Goal: Task Accomplishment & Management: Use online tool/utility

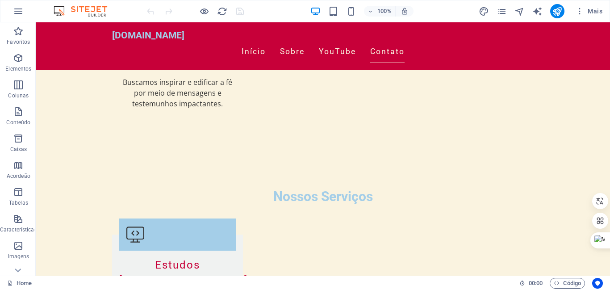
scroll to position [1212, 0]
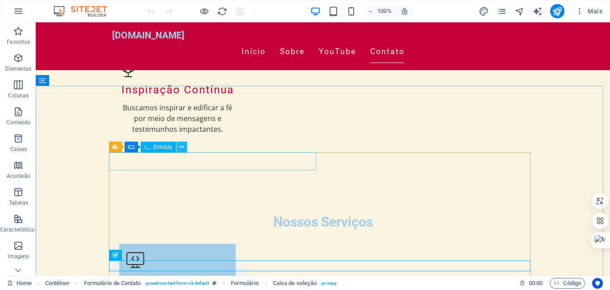
click at [182, 146] on icon at bounding box center [181, 146] width 5 height 9
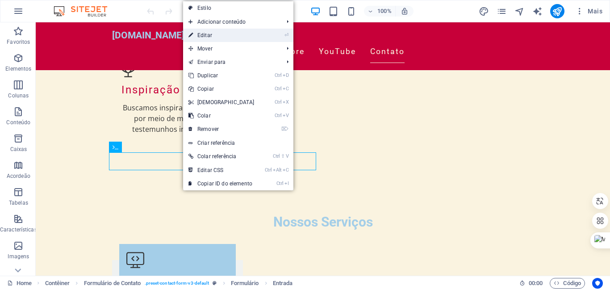
click at [204, 34] on link "⏎ Editar" at bounding box center [221, 35] width 77 height 13
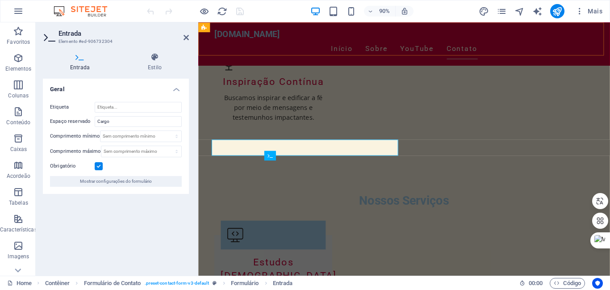
scroll to position [1189, 0]
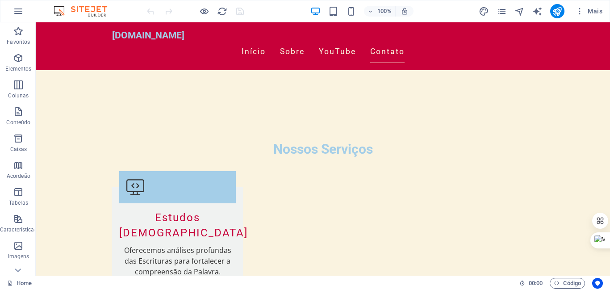
scroll to position [1282, 0]
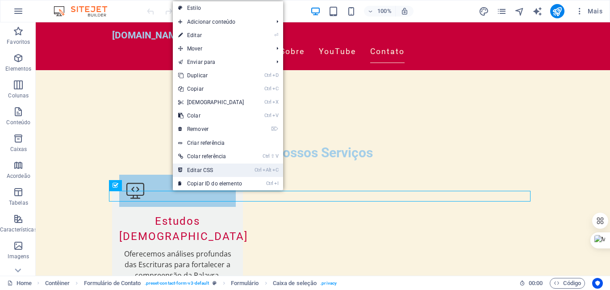
click at [189, 170] on link "Ctrl Alt C Editar CSS" at bounding box center [211, 169] width 77 height 13
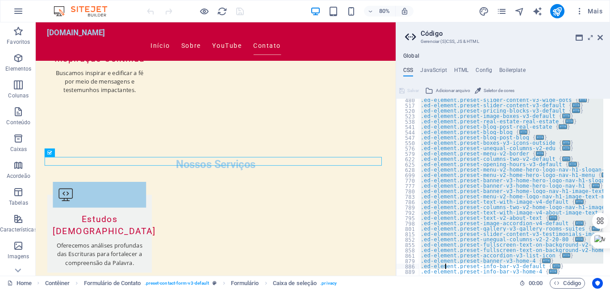
scroll to position [280, 0]
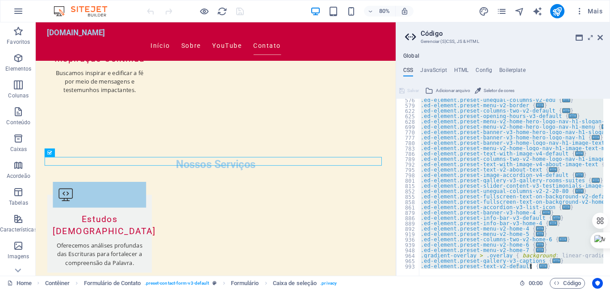
drag, startPoint x: 420, startPoint y: 101, endPoint x: 444, endPoint y: 289, distance: 190.5
click at [444, 276] on div "Home Favoritos Elementos Colunas Conteúdo Caixas Acordeão Tabelas Característic…" at bounding box center [305, 148] width 610 height 253
click at [444, 289] on div "Home Contêiner Formulário de Contato . preset-contact-form-v3-default Formulári…" at bounding box center [305, 283] width 610 height 14
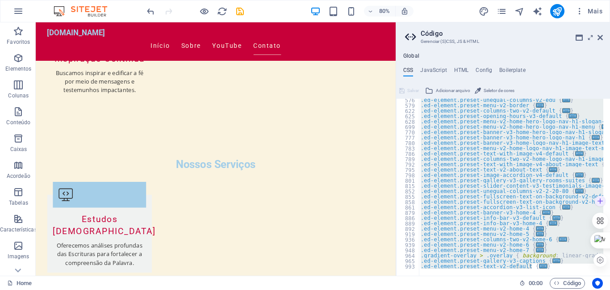
drag, startPoint x: 609, startPoint y: 206, endPoint x: 610, endPoint y: 224, distance: 17.4
click at [468, 220] on div ".ed-element.preset-unequal-columns-v2-edu { ... } .ed-element.preset-menu-v2-bo…" at bounding box center [511, 187] width 184 height 177
type textarea ".ed-element.preset-info-bar-v3-default {"
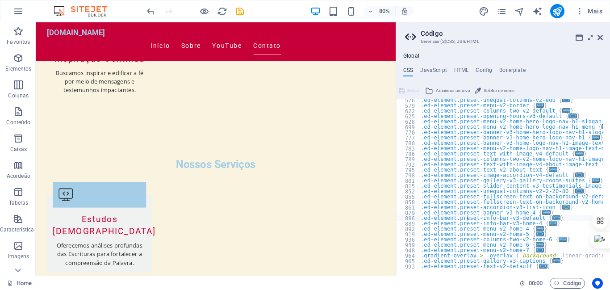
drag, startPoint x: 608, startPoint y: 214, endPoint x: 608, endPoint y: 179, distance: 35.3
click at [608, 179] on body "joaomarquespr.com.br Home Favoritos Elementos Colunas Conteúdo Caixas Acordeão …" at bounding box center [305, 145] width 610 height 290
click at [608, 179] on div at bounding box center [605, 44] width 9 height 450
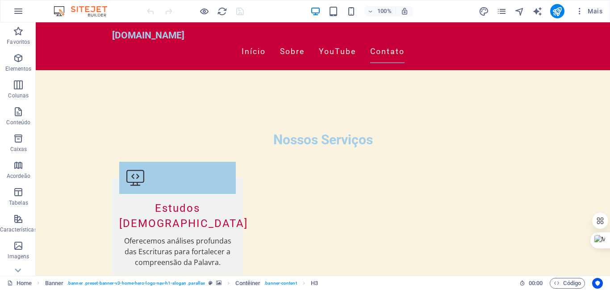
scroll to position [1304, 0]
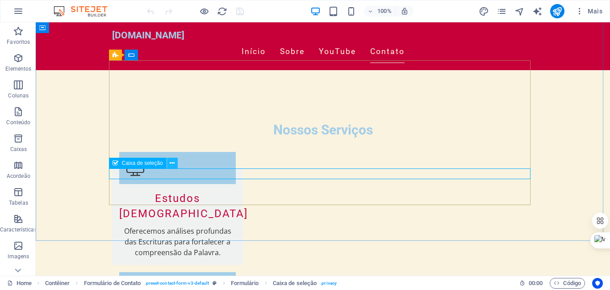
click at [173, 162] on icon at bounding box center [172, 163] width 5 height 9
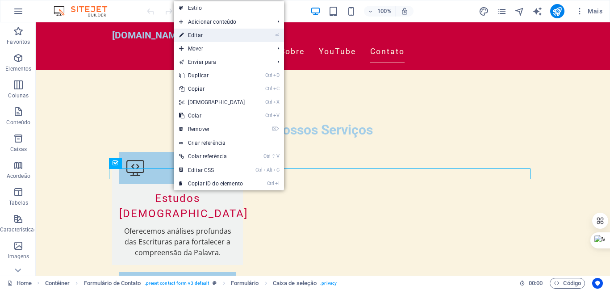
click at [200, 34] on link "⏎ Editar" at bounding box center [212, 35] width 77 height 13
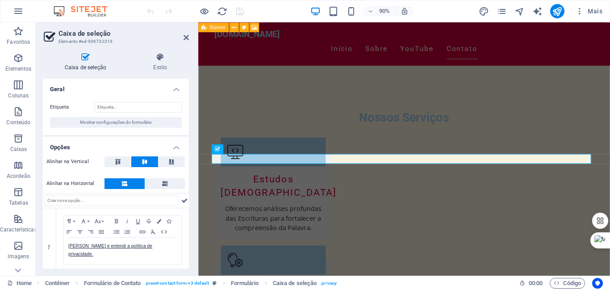
scroll to position [1281, 0]
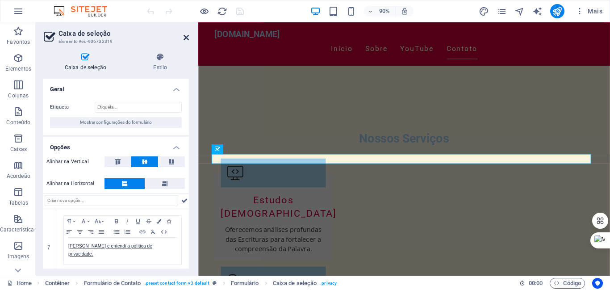
click at [184, 37] on icon at bounding box center [186, 37] width 5 height 7
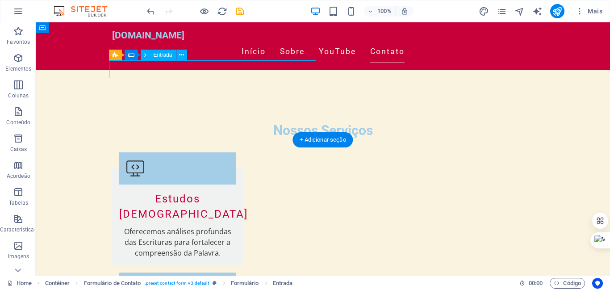
scroll to position [1301, 0]
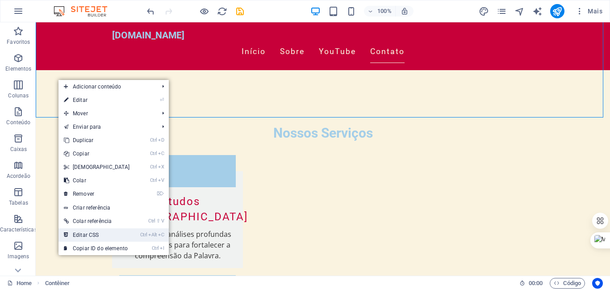
click at [84, 233] on link "Ctrl Alt C Editar CSS" at bounding box center [97, 234] width 77 height 13
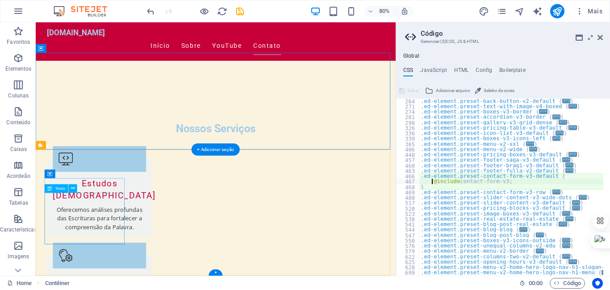
type textarea "@include contact-form-v3;"
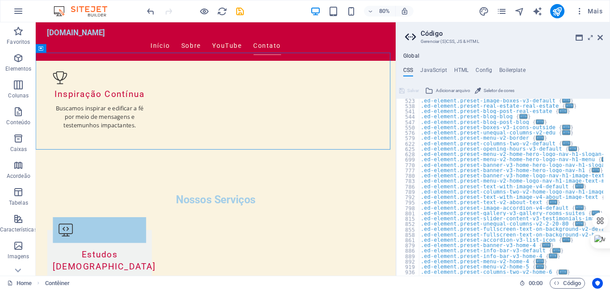
scroll to position [291, 0]
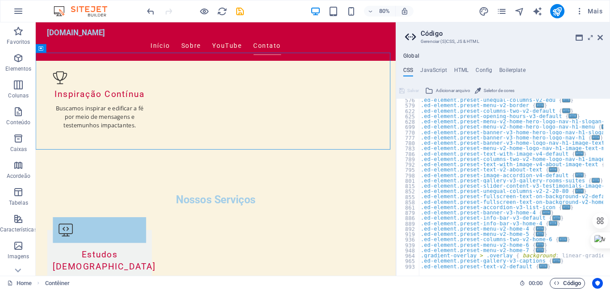
click at [457, 70] on h4 "HTML" at bounding box center [461, 72] width 15 height 10
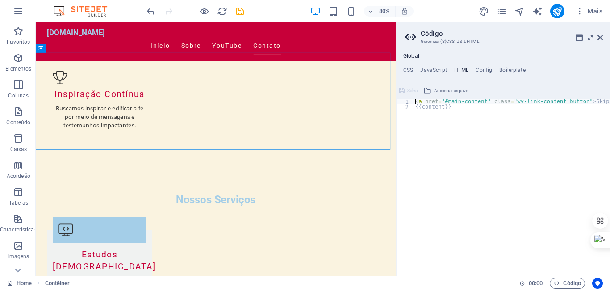
click at [452, 107] on div "< a href = "#main-content" class = "wv-link-content button" > Skip to main cont…" at bounding box center [524, 189] width 220 height 181
type textarea "<a href="#main-content" class="wv-link-content button">Skip to main content</a>"
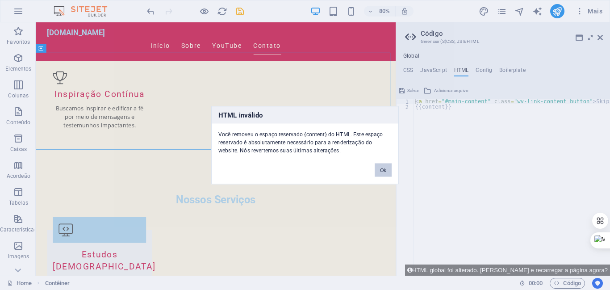
click at [383, 170] on button "Ok" at bounding box center [383, 169] width 17 height 13
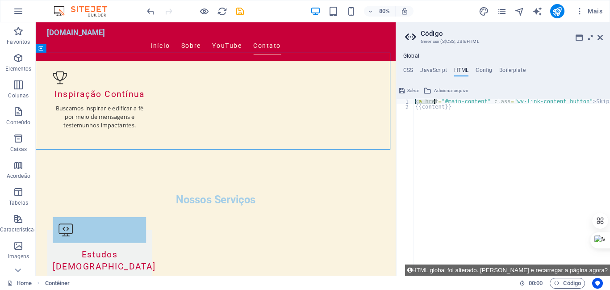
drag, startPoint x: 416, startPoint y: 102, endPoint x: 446, endPoint y: 102, distance: 29.9
click at [444, 103] on div "< a href = "#main-content" class = "wv-link-content button" > Skip to main cont…" at bounding box center [524, 189] width 220 height 181
drag, startPoint x: 470, startPoint y: 100, endPoint x: 610, endPoint y: 105, distance: 139.9
click at [610, 105] on div "< a href = "#main-content" class = "wv-link-content button" > Skip to main cont…" at bounding box center [521, 189] width 220 height 181
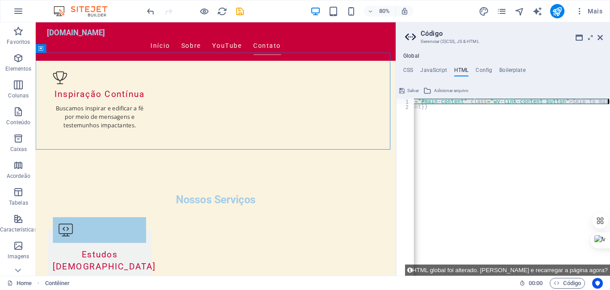
scroll to position [0, 24]
drag, startPoint x: 414, startPoint y: 100, endPoint x: 610, endPoint y: 104, distance: 195.7
click at [610, 104] on div "< a href = "#main-content" class = "wv-link-content button" > Skip to main cont…" at bounding box center [500, 189] width 220 height 181
type textarea "<a href="#main-content" class="wv-link-content button">Skip to main content</a>"
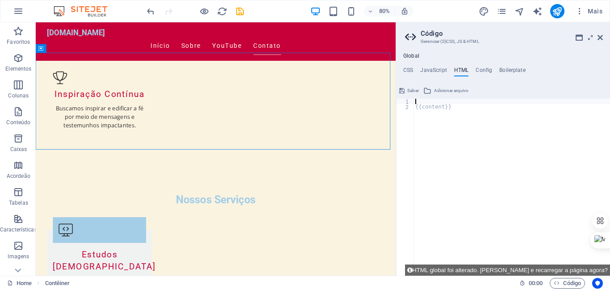
click at [450, 106] on div "{{content}}" at bounding box center [512, 193] width 197 height 188
type textarea "{{content}}"
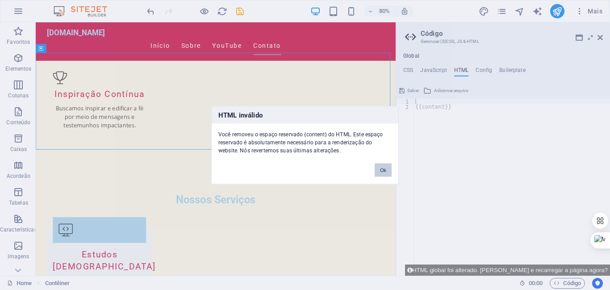
click at [382, 173] on button "Ok" at bounding box center [383, 169] width 17 height 13
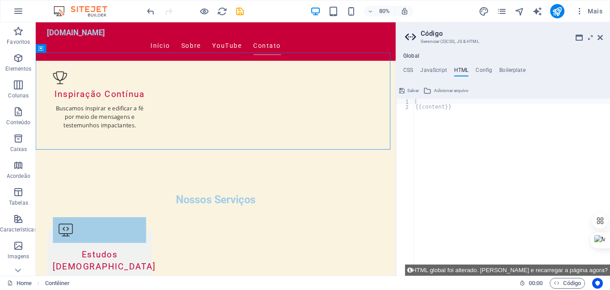
type textarea "{{content}}"
click at [469, 159] on div "{{content}}" at bounding box center [512, 193] width 197 height 188
click at [416, 102] on div "{{content}}" at bounding box center [512, 193] width 197 height 188
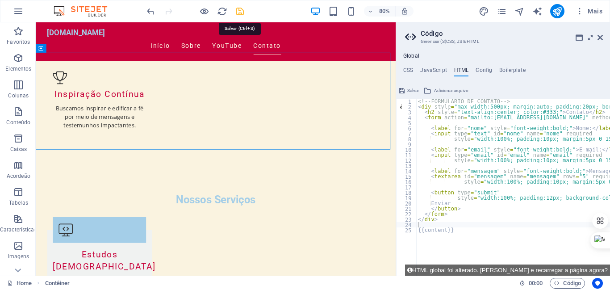
click at [237, 214] on icon "save" at bounding box center [226, 222] width 100 height 16
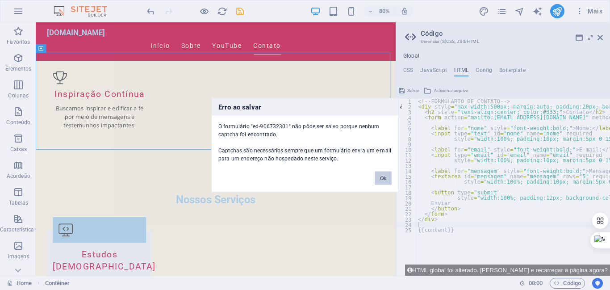
click at [382, 179] on button "Ok" at bounding box center [383, 177] width 17 height 13
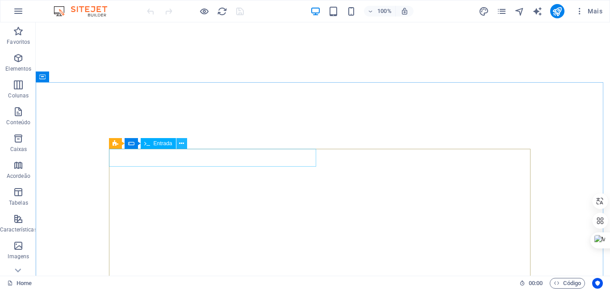
click at [181, 141] on icon at bounding box center [181, 143] width 5 height 9
click at [184, 143] on button at bounding box center [181, 143] width 11 height 11
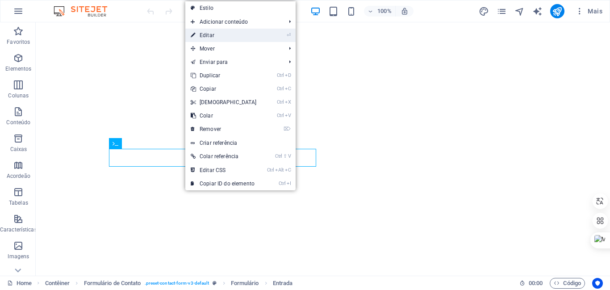
click at [210, 36] on link "⏎ Editar" at bounding box center [223, 35] width 77 height 13
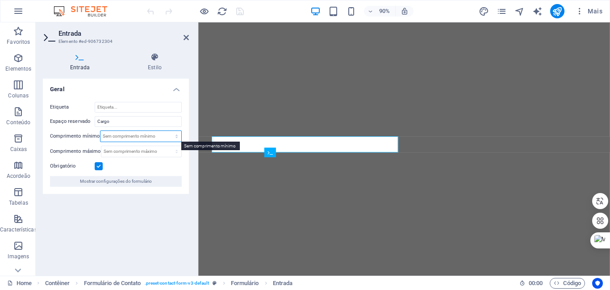
click at [177, 138] on select "Sem comprimento mínimo sinal" at bounding box center [141, 136] width 81 height 11
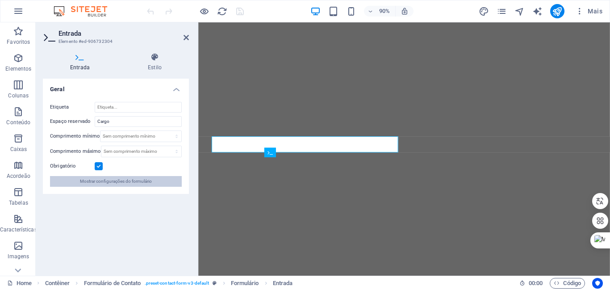
click at [117, 182] on span "Mostrar configurações do formulário" at bounding box center [116, 181] width 72 height 11
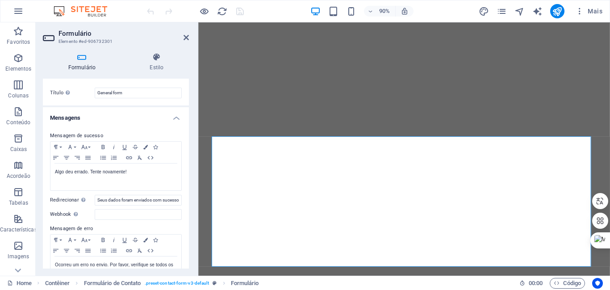
scroll to position [20, 0]
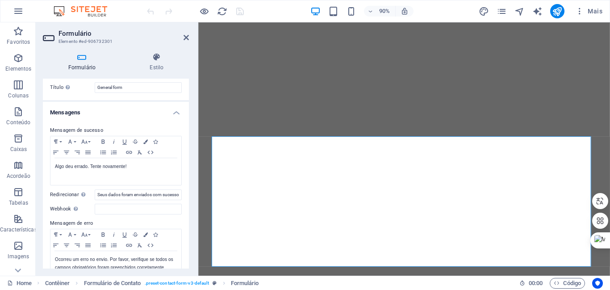
click at [190, 151] on div "Formulário Estilo Geral Título Defina um nome para o formulário. General form M…" at bounding box center [116, 161] width 160 height 230
drag, startPoint x: 190, startPoint y: 151, endPoint x: 192, endPoint y: 156, distance: 5.5
click at [192, 156] on div "Formulário Estilo Geral Título Defina um nome para o formulário. General form M…" at bounding box center [116, 161] width 160 height 230
drag, startPoint x: 188, startPoint y: 141, endPoint x: 183, endPoint y: 97, distance: 44.4
click at [183, 97] on div "Formulário Estilo Geral Título Defina um nome para o formulário. General form M…" at bounding box center [116, 161] width 160 height 230
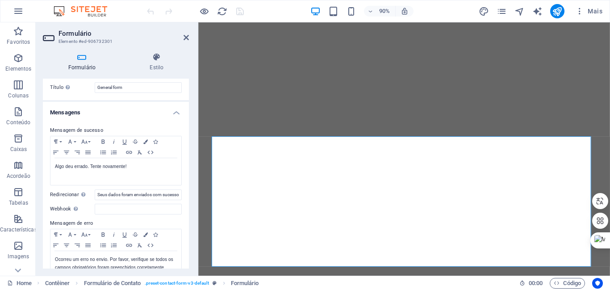
click at [183, 97] on div "Título Defina um nome para o formulário. General form" at bounding box center [116, 87] width 146 height 25
click at [186, 37] on icon at bounding box center [186, 37] width 5 height 7
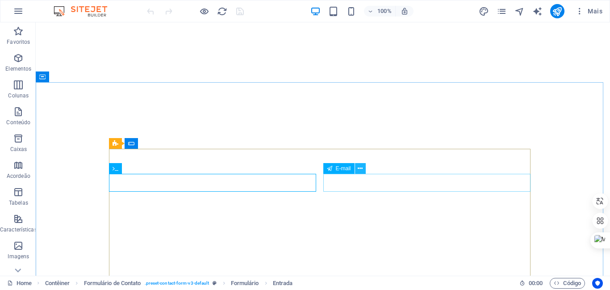
click at [360, 168] on icon at bounding box center [360, 168] width 5 height 9
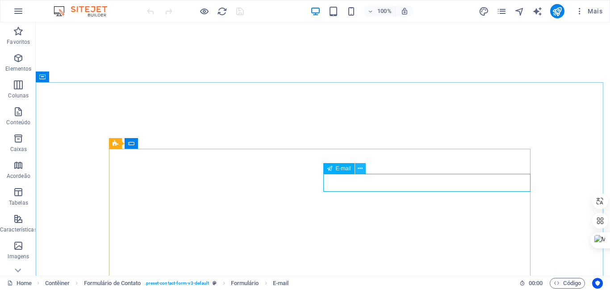
click at [360, 168] on icon at bounding box center [360, 168] width 5 height 9
click at [361, 169] on icon at bounding box center [360, 168] width 5 height 9
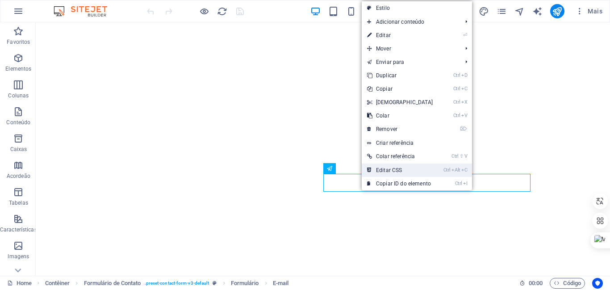
click at [396, 171] on link "Ctrl Alt C Editar CSS" at bounding box center [400, 169] width 77 height 13
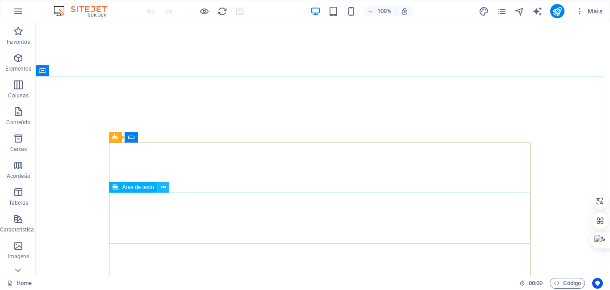
click at [165, 188] on icon at bounding box center [163, 187] width 5 height 9
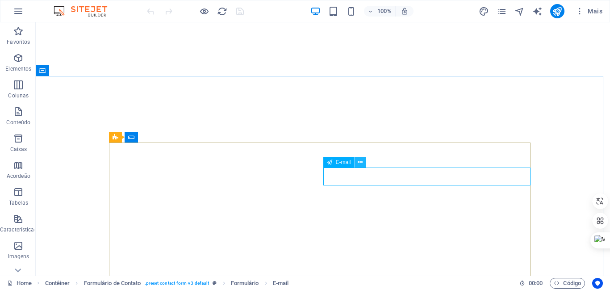
click at [361, 160] on icon at bounding box center [360, 162] width 5 height 9
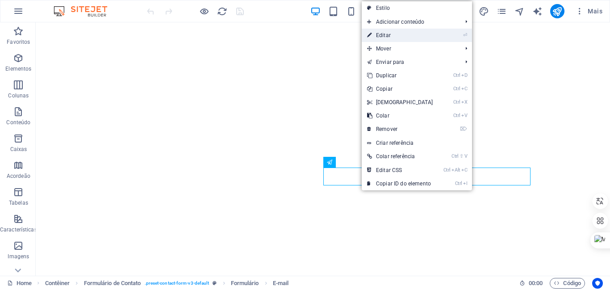
click at [389, 34] on link "⏎ Editar" at bounding box center [400, 35] width 77 height 13
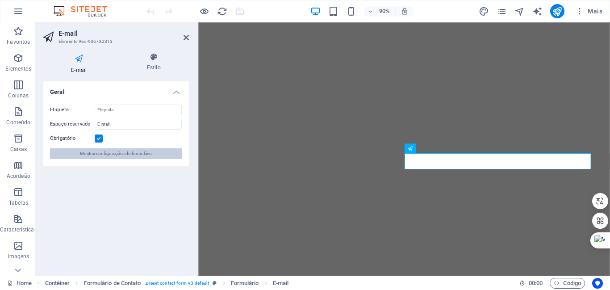
click at [122, 152] on span "Mostrar configurações do formulário" at bounding box center [116, 153] width 72 height 11
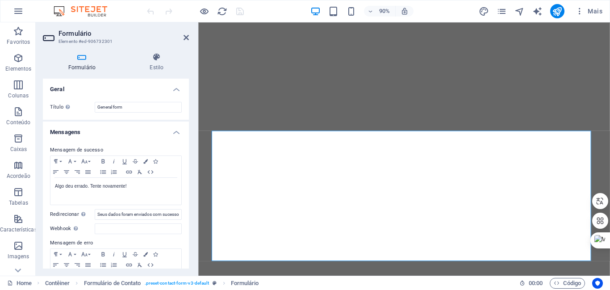
click at [195, 136] on div "Formulário Estilo Geral Título Defina um nome para o formulário. General form M…" at bounding box center [116, 161] width 160 height 230
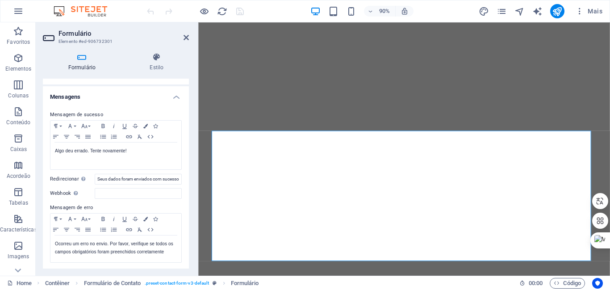
scroll to position [34, 0]
drag, startPoint x: 176, startPoint y: 184, endPoint x: 176, endPoint y: 216, distance: 32.6
click at [176, 183] on input "Seus dados foram enviados com sucesso" at bounding box center [138, 180] width 87 height 11
click at [156, 184] on input "Seus dados foram so" at bounding box center [138, 180] width 87 height 11
type input "S"
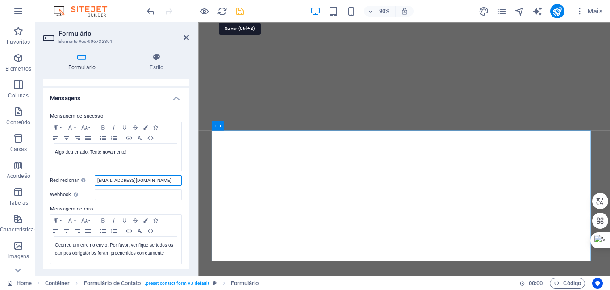
type input "[EMAIL_ADDRESS][DOMAIN_NAME]"
click at [239, 12] on icon "save" at bounding box center [240, 11] width 10 height 10
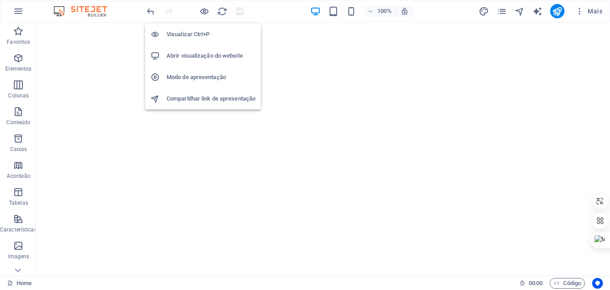
click at [219, 55] on h6 "Abrir visualização do website" at bounding box center [211, 55] width 89 height 11
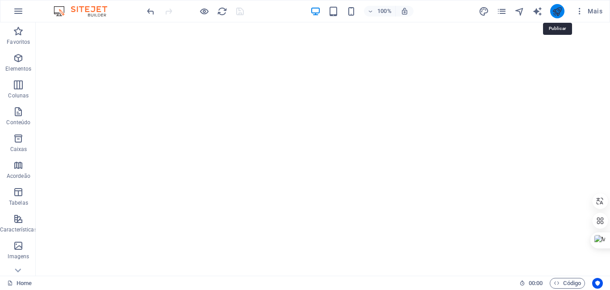
click at [557, 13] on icon "publish" at bounding box center [557, 11] width 10 height 10
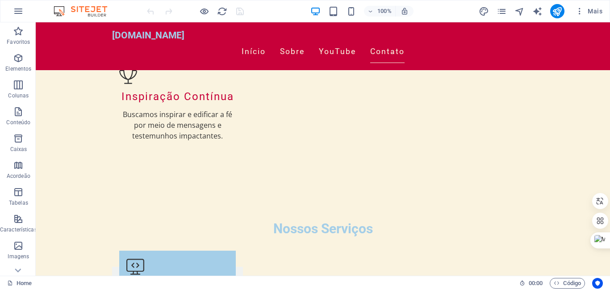
scroll to position [1215, 0]
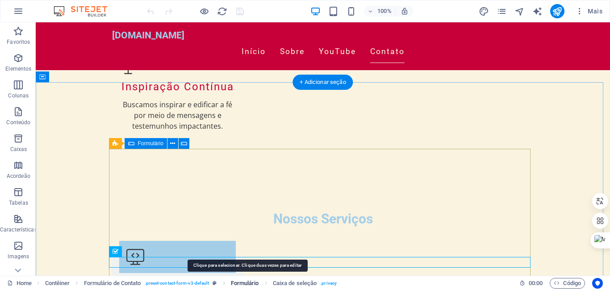
click at [251, 283] on span "Formulário" at bounding box center [245, 283] width 28 height 11
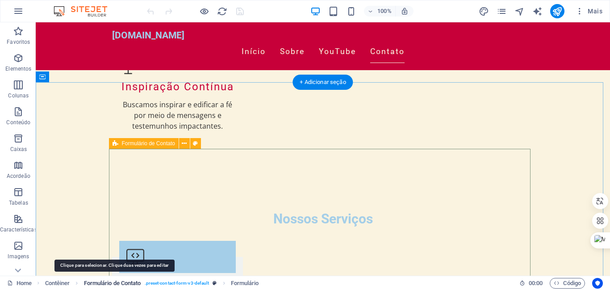
click at [133, 285] on span "Formulário de Contato" at bounding box center [112, 283] width 57 height 11
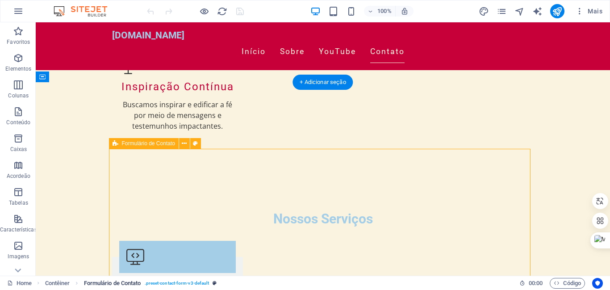
click at [177, 282] on span ". preset-contact-form-v3-default" at bounding box center [177, 283] width 65 height 11
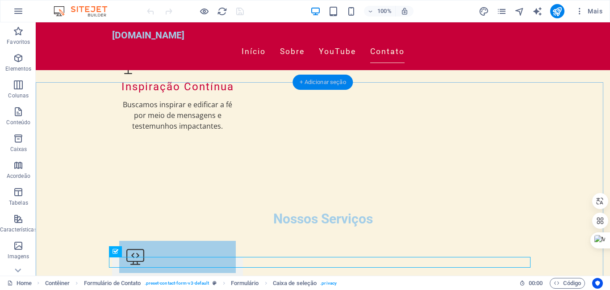
click at [323, 83] on div "+ Adicionar seção" at bounding box center [323, 82] width 60 height 15
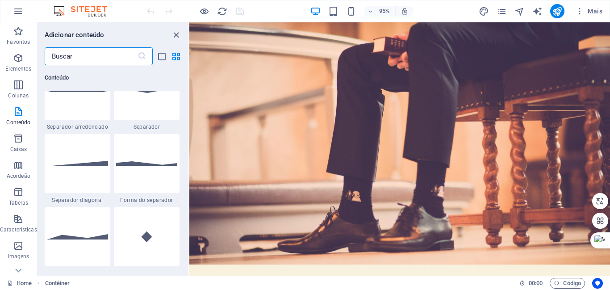
scroll to position [0, 0]
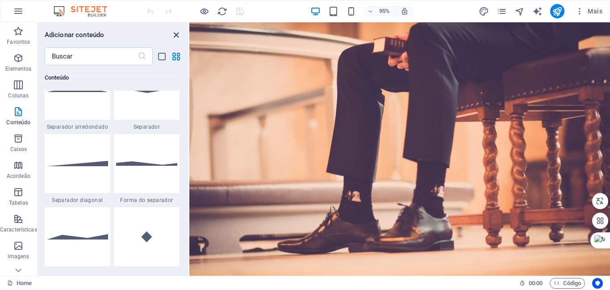
click at [177, 36] on icon "close panel" at bounding box center [176, 35] width 10 height 10
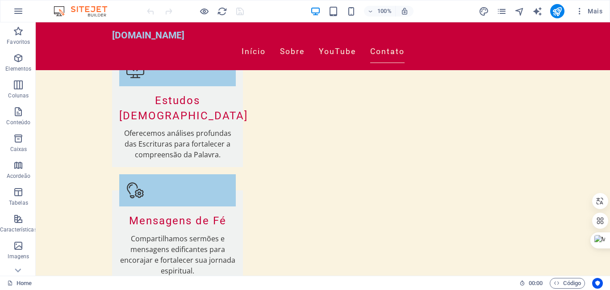
scroll to position [1275, 0]
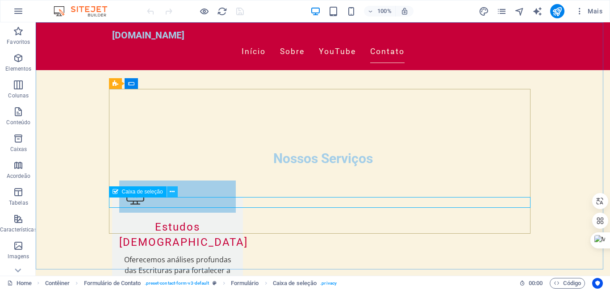
click at [172, 190] on icon at bounding box center [172, 191] width 5 height 9
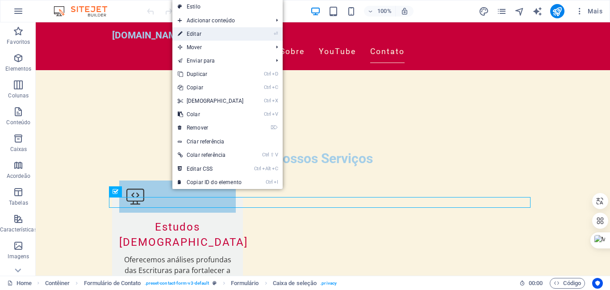
click at [204, 34] on link "⏎ Editar" at bounding box center [210, 33] width 77 height 13
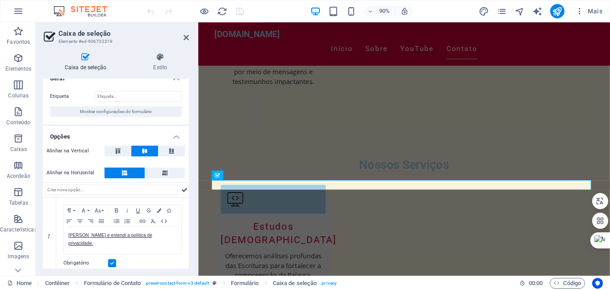
scroll to position [18, 0]
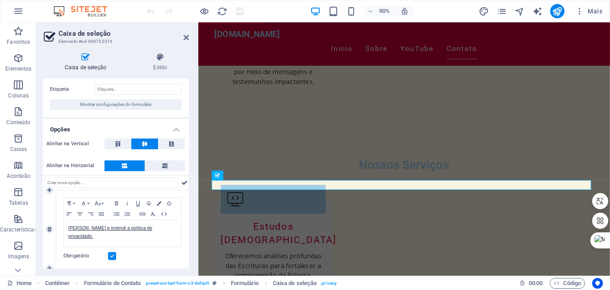
drag, startPoint x: 187, startPoint y: 221, endPoint x: 186, endPoint y: 238, distance: 17.4
click at [186, 238] on div "Paragraph Format Normal Heading 1 Heading 2 Heading 3 Heading 4 Heading 5 Headi…" at bounding box center [122, 229] width 133 height 78
drag, startPoint x: 187, startPoint y: 236, endPoint x: 182, endPoint y: 257, distance: 21.9
click at [182, 257] on div "Paragraph Format Normal Heading 1 Heading 2 Heading 3 Heading 4 Heading 5 Headi…" at bounding box center [122, 229] width 133 height 78
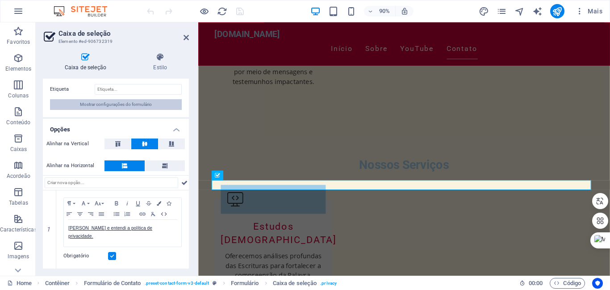
click at [108, 102] on span "Mostrar configurações do formulário" at bounding box center [116, 104] width 72 height 11
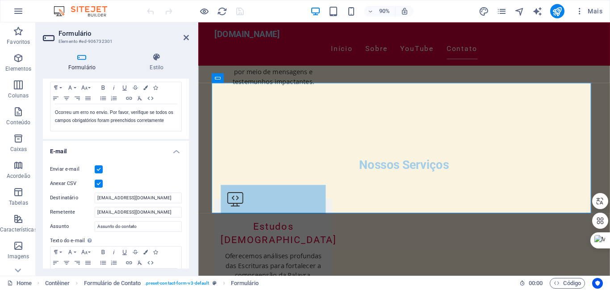
scroll to position [168, 0]
drag, startPoint x: 179, startPoint y: 209, endPoint x: 94, endPoint y: 212, distance: 84.9
click at [94, 212] on div "Remetente [EMAIL_ADDRESS][DOMAIN_NAME]" at bounding box center [116, 210] width 132 height 11
drag, startPoint x: 163, startPoint y: 198, endPoint x: 85, endPoint y: 200, distance: 78.6
click at [85, 200] on div "Destinatário [EMAIL_ADDRESS][DOMAIN_NAME]" at bounding box center [116, 196] width 132 height 11
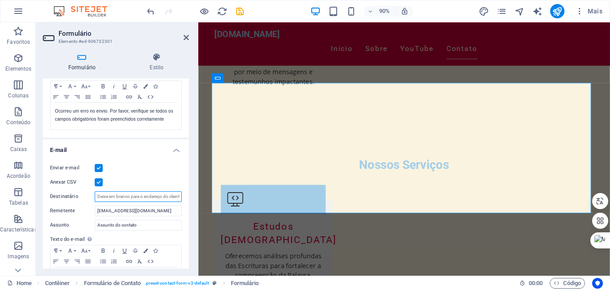
paste input "[EMAIL_ADDRESS][DOMAIN_NAME]"
type input "[EMAIL_ADDRESS][DOMAIN_NAME]"
click at [127, 212] on input "[EMAIL_ADDRESS][DOMAIN_NAME]" at bounding box center [138, 210] width 87 height 11
type input "[PERSON_NAME][EMAIL_ADDRESS][DOMAIN_NAME]"
click at [0, 0] on icon "save" at bounding box center [0, 0] width 0 height 0
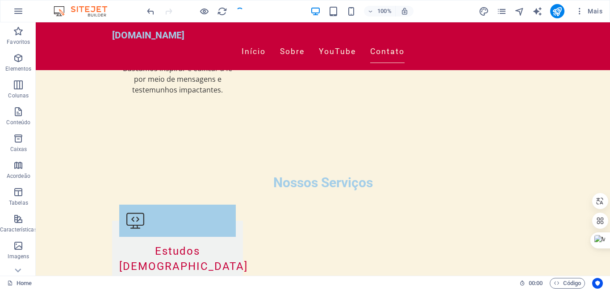
scroll to position [1275, 0]
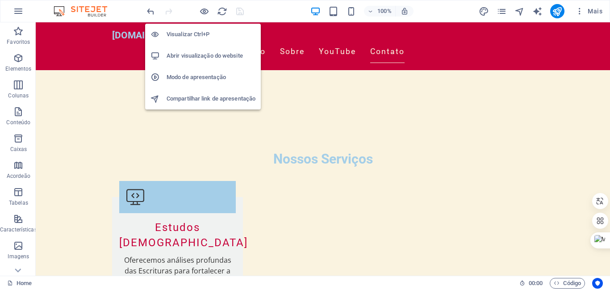
click at [217, 55] on h6 "Abrir visualização do website" at bounding box center [211, 55] width 89 height 11
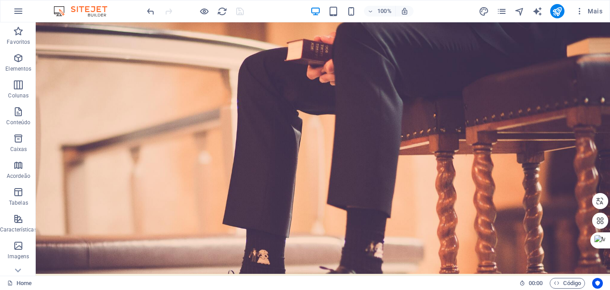
scroll to position [0, 0]
